Goal: Information Seeking & Learning: Understand process/instructions

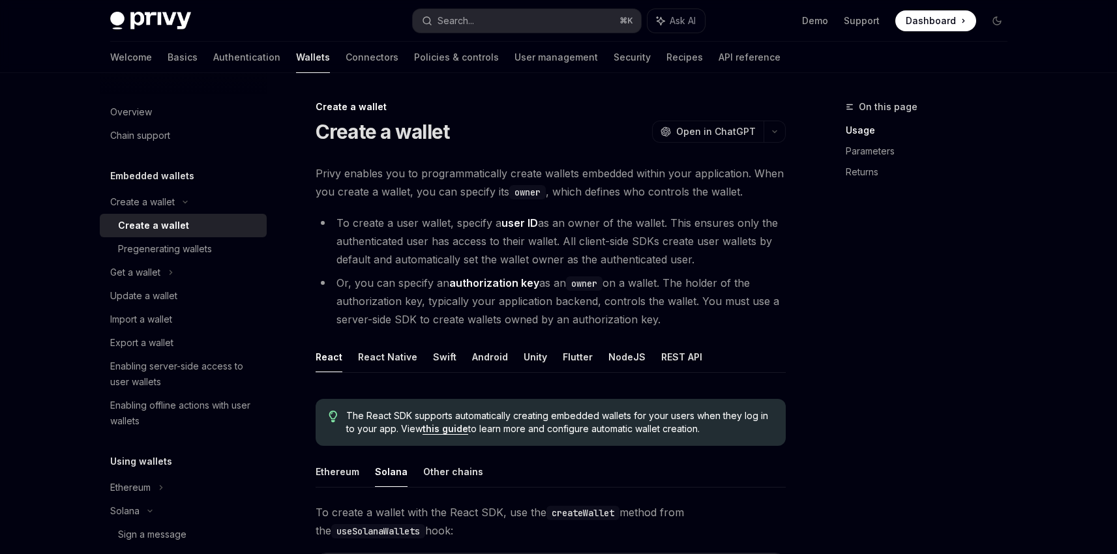
scroll to position [377, 0]
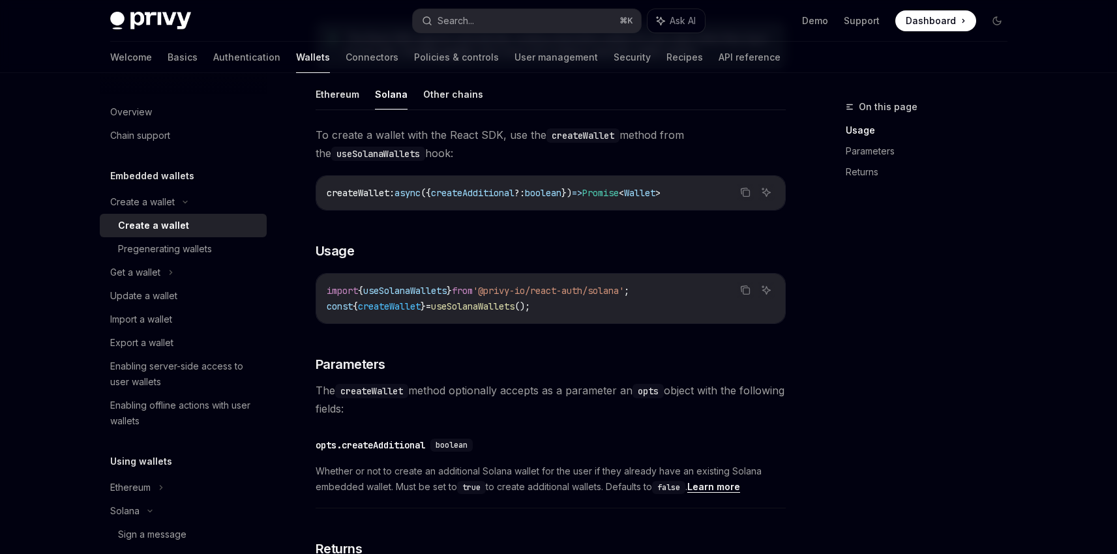
click at [727, 161] on span "To create a wallet with the React SDK, use the createWallet method from the use…" at bounding box center [551, 144] width 470 height 37
click at [657, 97] on ul "Ethereum Solana Other chains" at bounding box center [551, 94] width 470 height 31
click at [613, 74] on div "The React SDK supports automatically creating embedded wallets for your users w…" at bounding box center [551, 322] width 470 height 623
click at [579, 89] on ul "Ethereum Solana Other chains" at bounding box center [551, 94] width 470 height 31
click at [613, 73] on div "The React SDK supports automatically creating embedded wallets for your users w…" at bounding box center [551, 322] width 470 height 623
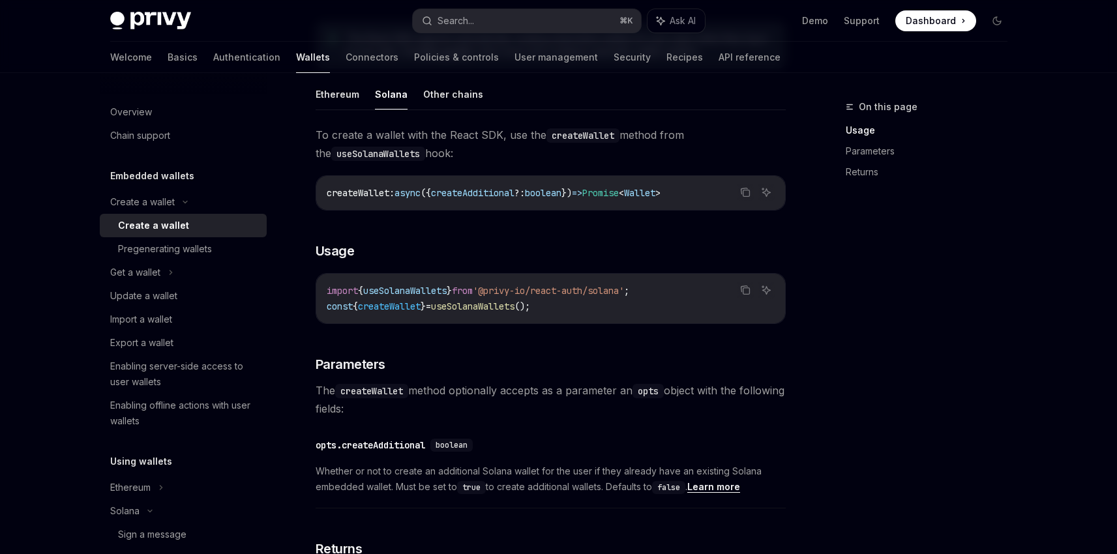
click at [703, 232] on div "To create a wallet with the React SDK, use the createWallet method from the use…" at bounding box center [551, 380] width 470 height 509
click at [479, 244] on h3 "​ Usage" at bounding box center [551, 251] width 470 height 18
click at [469, 261] on div "To create a wallet with the React SDK, use the createWallet method from the use…" at bounding box center [551, 380] width 470 height 509
click at [479, 243] on h3 "​ Usage" at bounding box center [551, 251] width 470 height 18
click at [468, 215] on div "To create a wallet with the React SDK, use the createWallet method from the use…" at bounding box center [551, 380] width 470 height 509
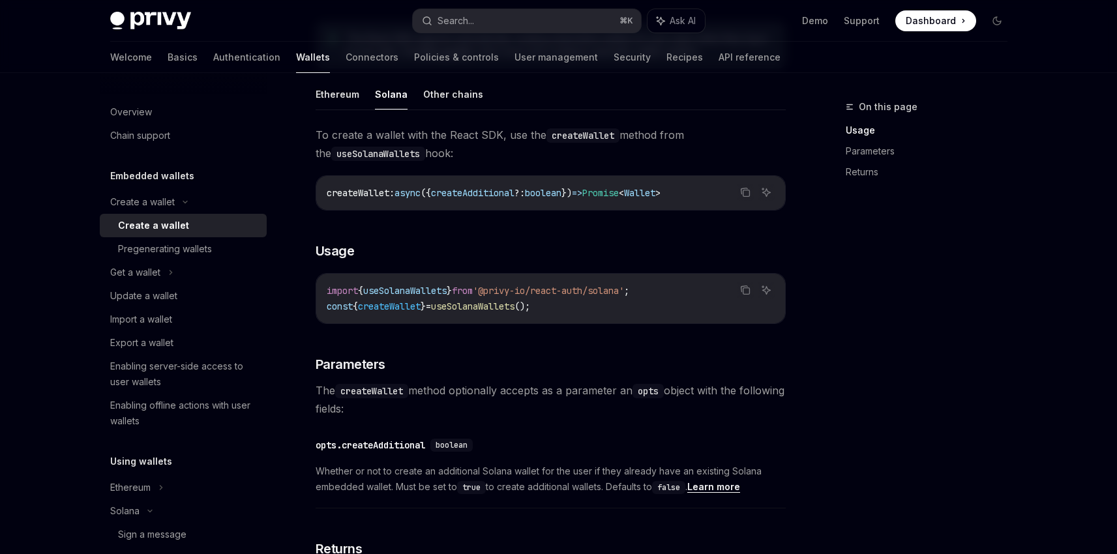
click at [528, 229] on div "To create a wallet with the React SDK, use the createWallet method from the use…" at bounding box center [551, 380] width 470 height 509
click at [591, 231] on div "To create a wallet with the React SDK, use the createWallet method from the use…" at bounding box center [551, 380] width 470 height 509
click at [662, 254] on h3 "​ Usage" at bounding box center [551, 251] width 470 height 18
click at [702, 233] on div "To create a wallet with the React SDK, use the createWallet method from the use…" at bounding box center [551, 380] width 470 height 509
click at [480, 242] on h3 "​ Usage" at bounding box center [551, 251] width 470 height 18
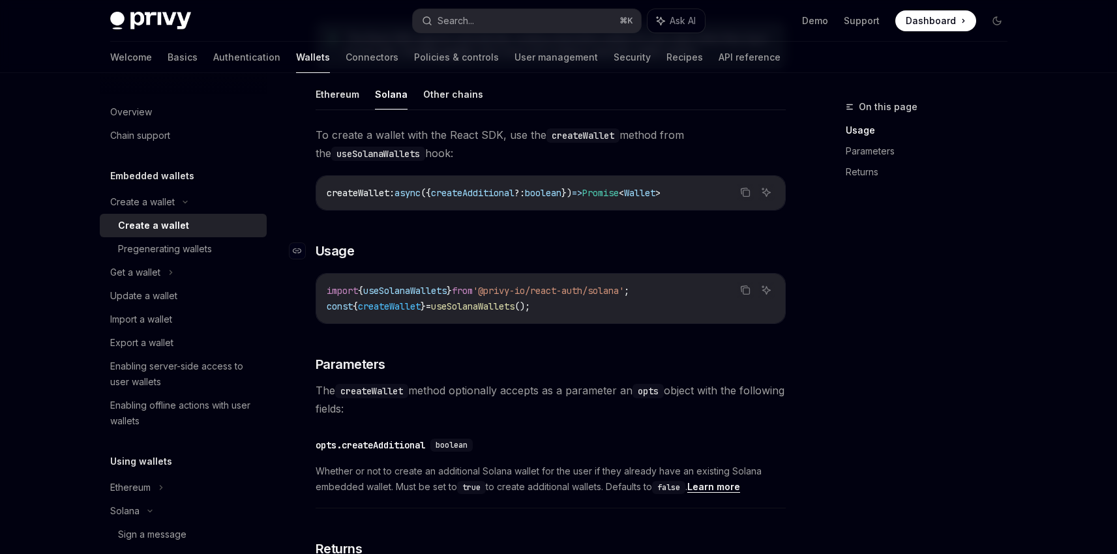
click at [468, 259] on h3 "​ Usage" at bounding box center [551, 251] width 470 height 18
click at [532, 264] on div "To create a wallet with the React SDK, use the createWallet method from the use…" at bounding box center [551, 380] width 470 height 509
click at [591, 231] on div "To create a wallet with the React SDK, use the createWallet method from the use…" at bounding box center [551, 380] width 470 height 509
click at [613, 230] on div "To create a wallet with the React SDK, use the createWallet method from the use…" at bounding box center [551, 380] width 470 height 509
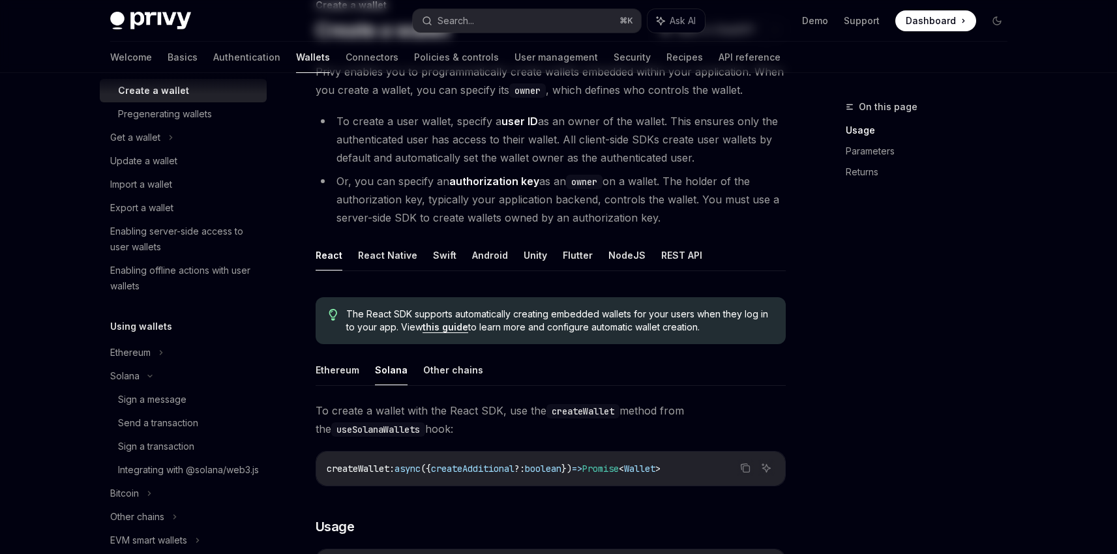
scroll to position [0, 0]
